Goal: Task Accomplishment & Management: Use online tool/utility

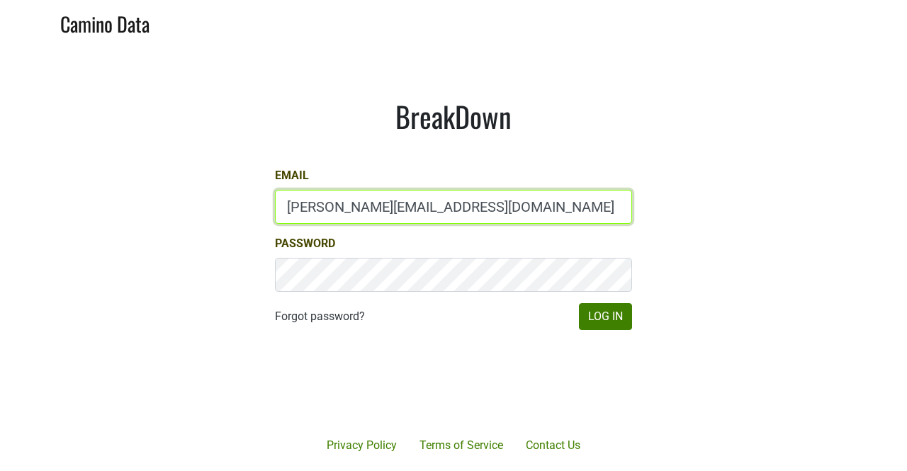
drag, startPoint x: 319, startPoint y: 214, endPoint x: 252, endPoint y: 202, distance: 67.7
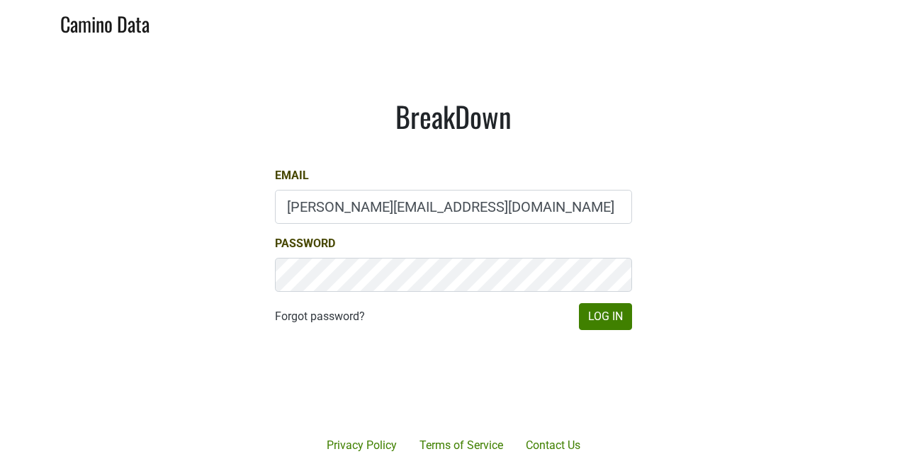
drag, startPoint x: 252, startPoint y: 202, endPoint x: 91, endPoint y: 235, distance: 164.8
click at [91, 235] on main "BreakDown Email mary@mt.wine Password Forgot password? Log In" at bounding box center [453, 215] width 907 height 340
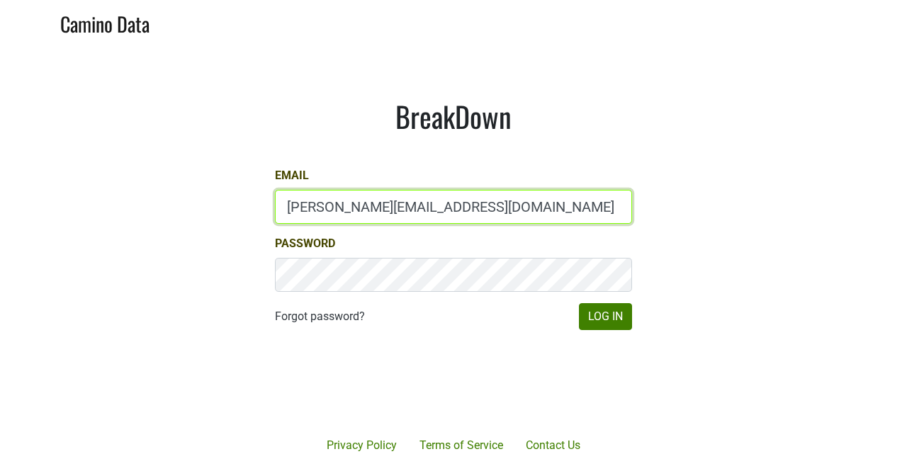
drag, startPoint x: 319, startPoint y: 209, endPoint x: 261, endPoint y: 201, distance: 58.7
click at [261, 201] on div "BreakDown Email mary@mt.wine Password Forgot password? Log In" at bounding box center [453, 214] width 425 height 299
type input "depletions@mt.wine"
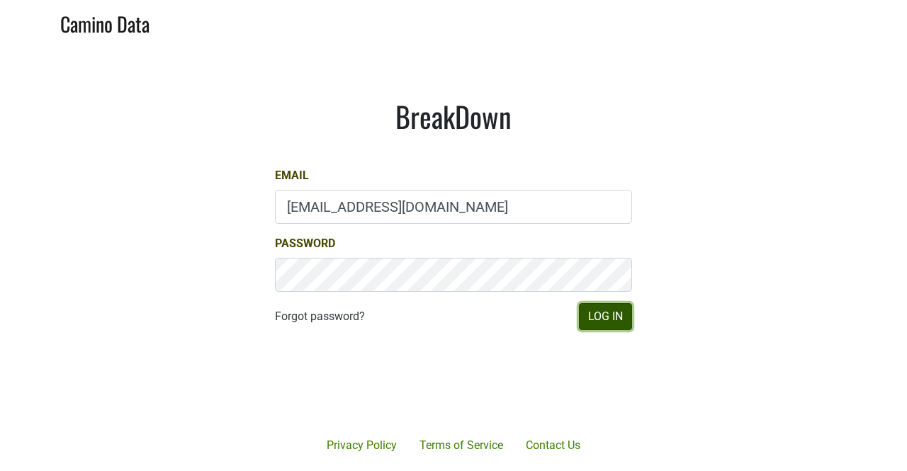
click at [585, 312] on button "Log In" at bounding box center [605, 316] width 53 height 27
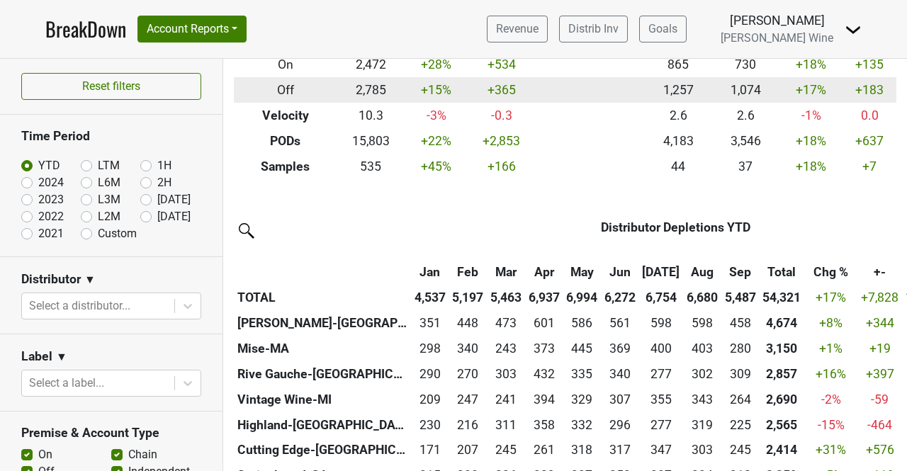
scroll to position [202, 0]
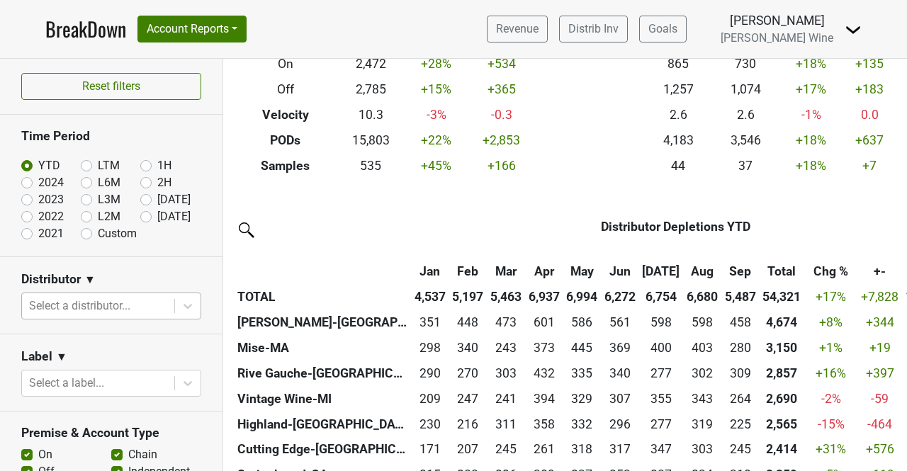
click at [116, 308] on div at bounding box center [98, 306] width 138 height 20
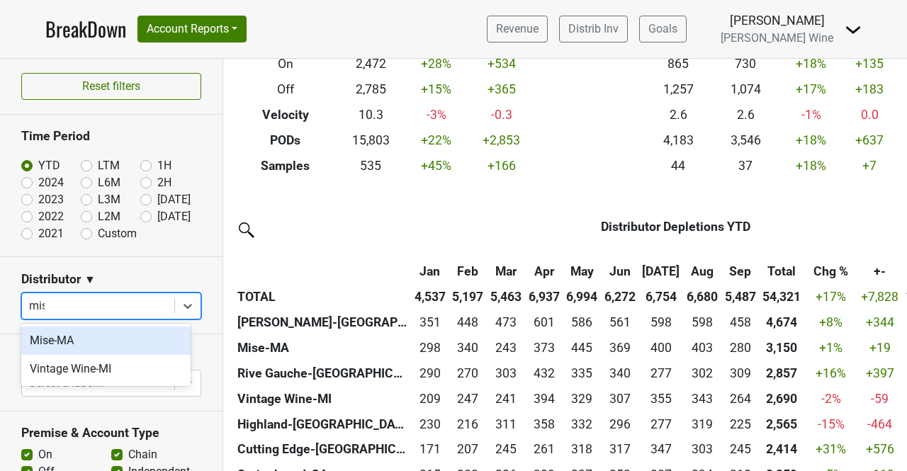
type input "mise"
click at [87, 350] on div "Mise-MA" at bounding box center [105, 341] width 169 height 28
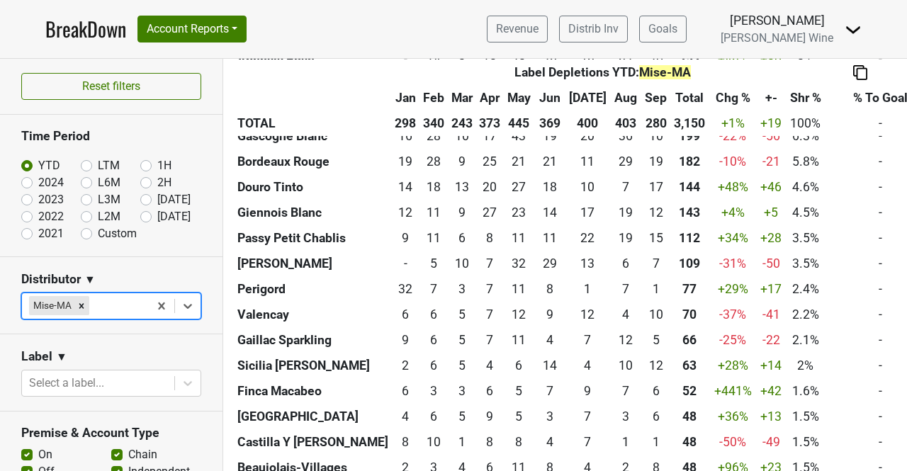
scroll to position [653, 0]
